Goal: Task Accomplishment & Management: Complete application form

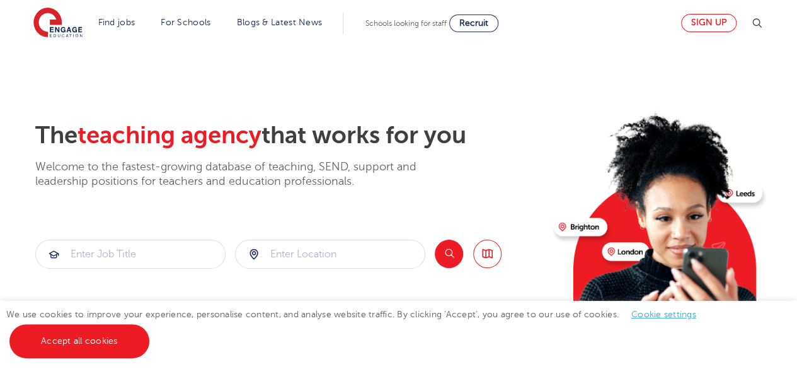
drag, startPoint x: 712, startPoint y: 13, endPoint x: 711, endPoint y: 19, distance: 6.4
click at [711, 19] on div "Sign up" at bounding box center [718, 23] width 91 height 25
click at [711, 19] on link "Sign up" at bounding box center [708, 23] width 55 height 18
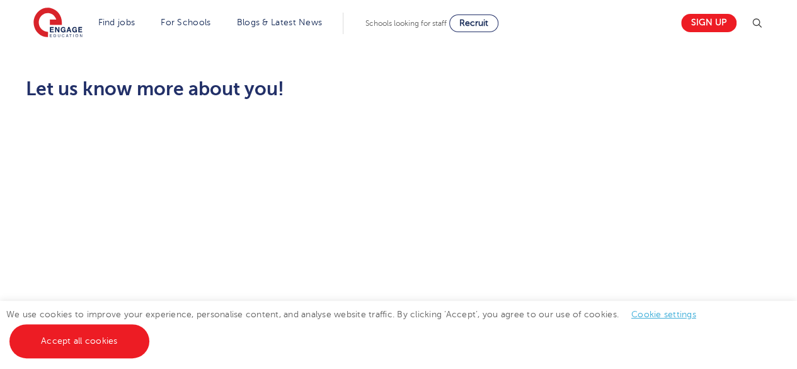
scroll to position [353, 0]
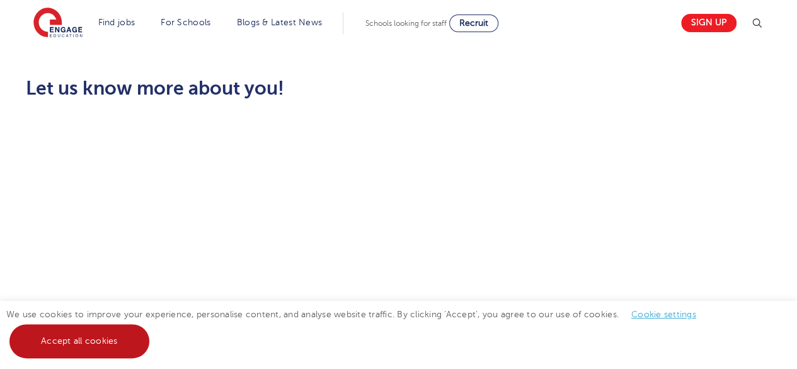
click at [99, 339] on link "Accept all cookies" at bounding box center [79, 341] width 140 height 34
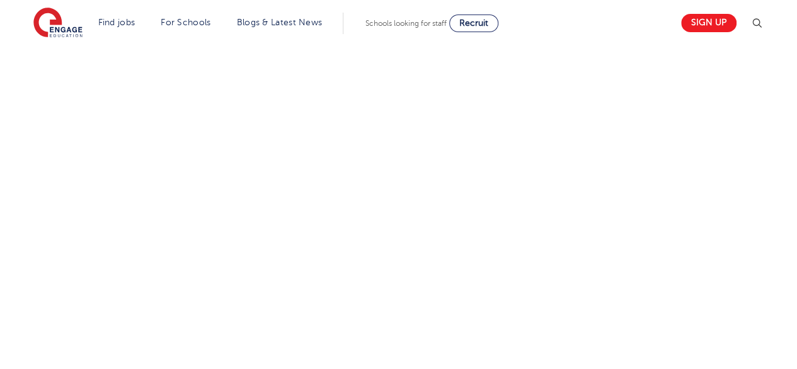
scroll to position [577, 0]
click at [534, 204] on div "Let us know more about you!" at bounding box center [398, 197] width 764 height 686
click at [537, 109] on div "Let us know more about you!" at bounding box center [398, 2] width 764 height 744
